Goal: Task Accomplishment & Management: Complete application form

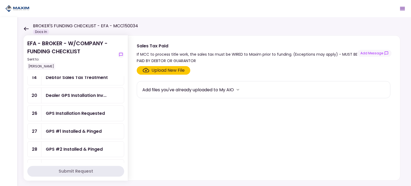
scroll to position [27, 0]
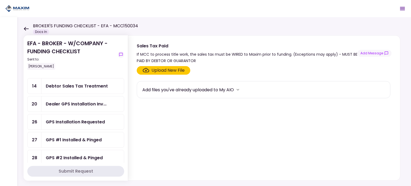
click at [69, 155] on div "GPS #2 Installed & Pinged" at bounding box center [74, 158] width 57 height 7
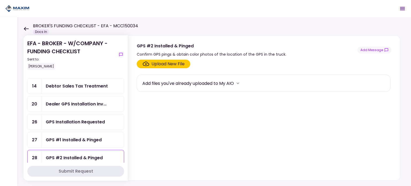
click at [152, 66] on div "Upload New File" at bounding box center [168, 64] width 33 height 6
click at [0, 0] on input "Upload New File" at bounding box center [0, 0] width 0 height 0
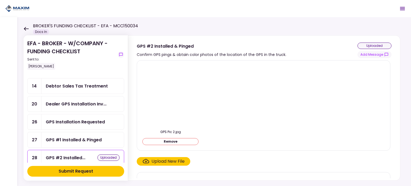
click at [73, 140] on div "GPS #1 Installed & Pinged" at bounding box center [74, 140] width 56 height 7
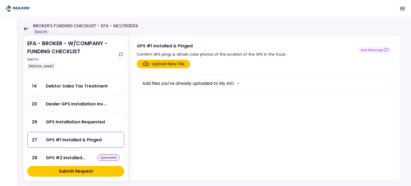
click at [153, 65] on div "Upload New File" at bounding box center [168, 64] width 33 height 6
click at [0, 0] on input "Upload New File" at bounding box center [0, 0] width 0 height 0
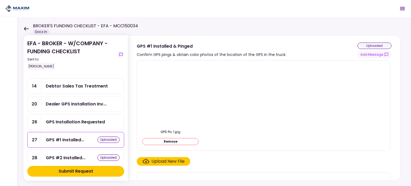
click at [77, 107] on div "Dealer GPS Installation Inv..." at bounding box center [83, 103] width 82 height 15
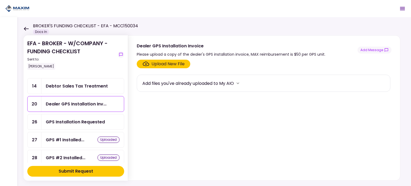
click at [77, 107] on div "Dealer GPS Installation Inv..." at bounding box center [83, 103] width 82 height 15
click at [76, 104] on div "Dealer GPS Installation Inv..." at bounding box center [76, 104] width 61 height 7
click at [376, 52] on button "Add Message" at bounding box center [375, 50] width 34 height 7
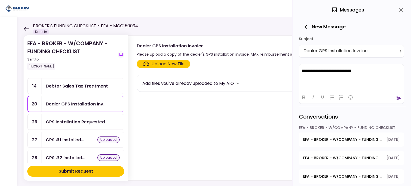
click at [399, 96] on icon "send" at bounding box center [399, 98] width 5 height 5
click at [54, 171] on button "Submit Request" at bounding box center [75, 171] width 97 height 11
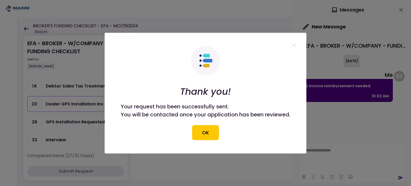
click at [204, 133] on button "OK" at bounding box center [205, 132] width 27 height 15
